Goal: Information Seeking & Learning: Learn about a topic

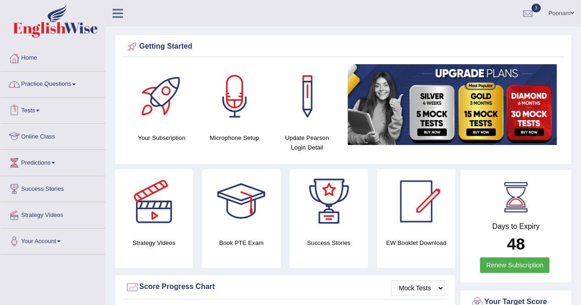
click at [46, 137] on link "Online Class" at bounding box center [52, 135] width 105 height 23
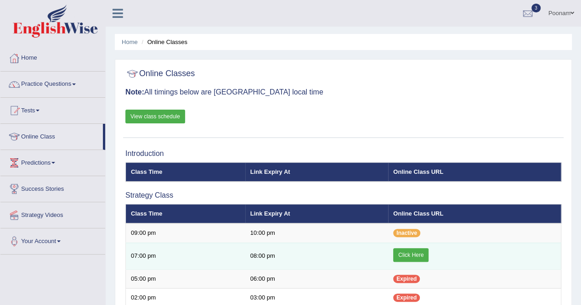
click at [402, 253] on link "Click Here" at bounding box center [410, 255] width 35 height 14
click at [408, 253] on link "Click Here" at bounding box center [410, 255] width 35 height 14
click at [410, 253] on link "Click Here" at bounding box center [410, 255] width 35 height 14
click at [406, 253] on link "Click Here" at bounding box center [410, 255] width 35 height 14
click at [408, 257] on link "Click Here" at bounding box center [410, 255] width 35 height 14
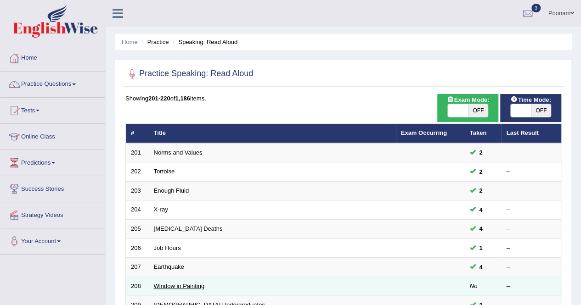
click at [174, 285] on link "Window in Painting" at bounding box center [179, 286] width 51 height 7
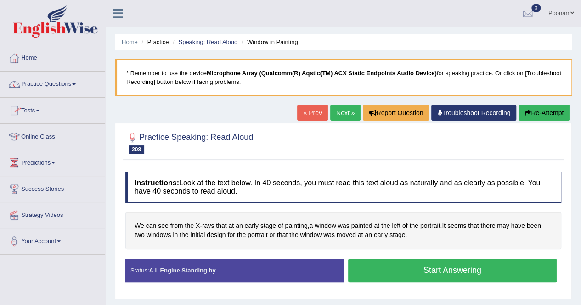
click at [396, 272] on button "Start Answering" at bounding box center [452, 270] width 209 height 23
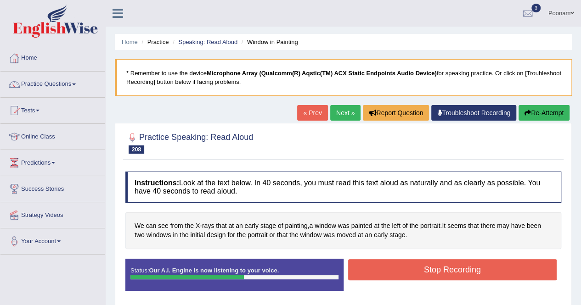
click at [396, 272] on button "Stop Recording" at bounding box center [452, 269] width 209 height 21
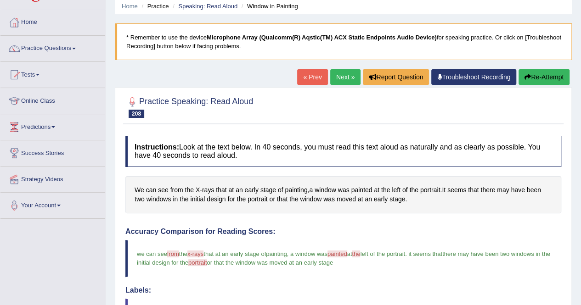
scroll to position [37, 0]
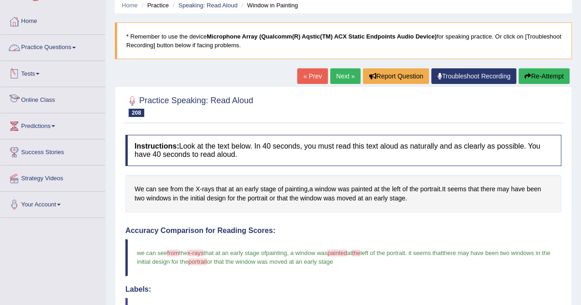
click at [34, 98] on link "Online Class" at bounding box center [52, 98] width 105 height 23
click at [34, 98] on link "Online Class" at bounding box center [51, 98] width 102 height 23
